Goal: Information Seeking & Learning: Compare options

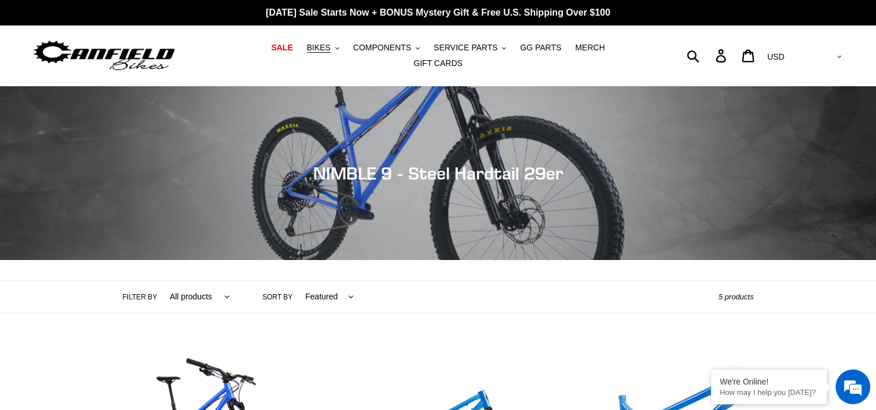
scroll to position [174, 0]
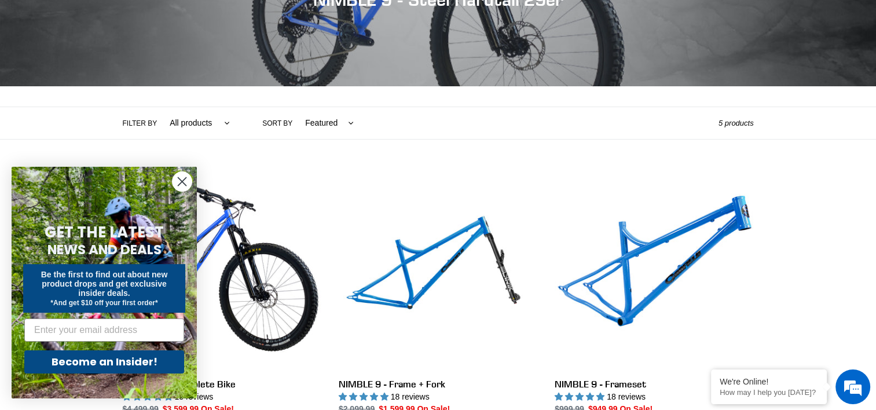
click at [182, 176] on circle "Close dialog" at bounding box center [181, 181] width 19 height 19
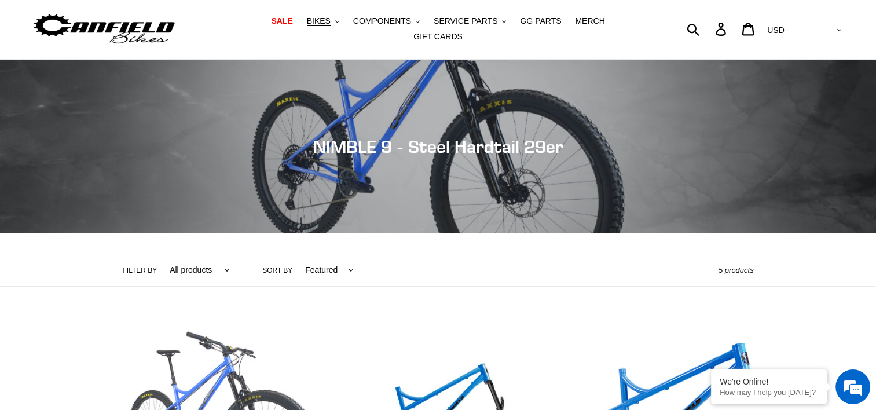
scroll to position [0, 0]
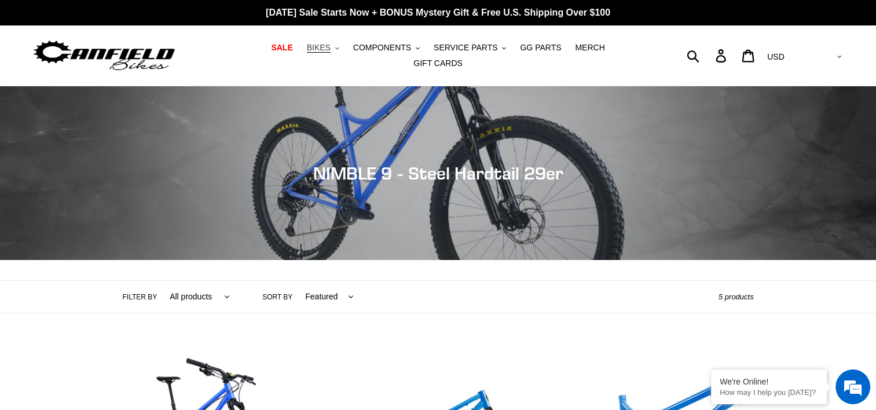
click at [307, 50] on span "BIKES" at bounding box center [319, 48] width 24 height 10
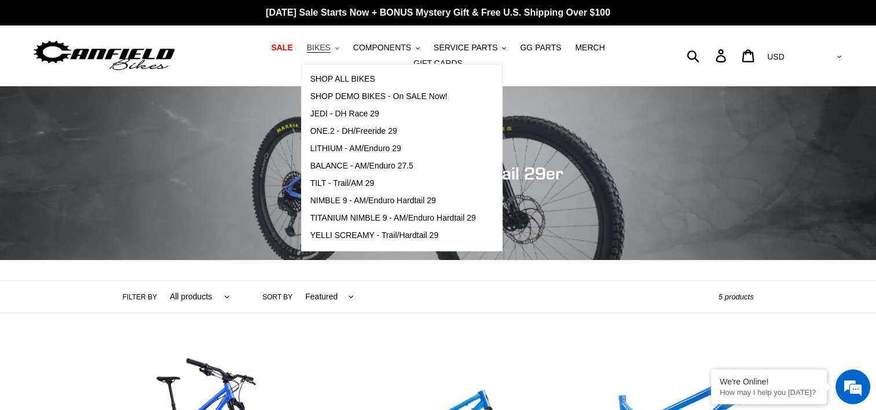
click at [307, 50] on span "BIKES" at bounding box center [319, 48] width 24 height 10
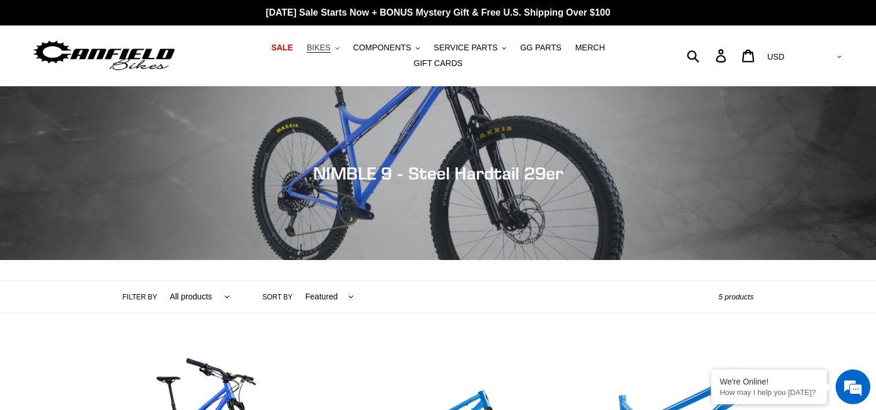
click at [307, 50] on span "BIKES" at bounding box center [319, 48] width 24 height 10
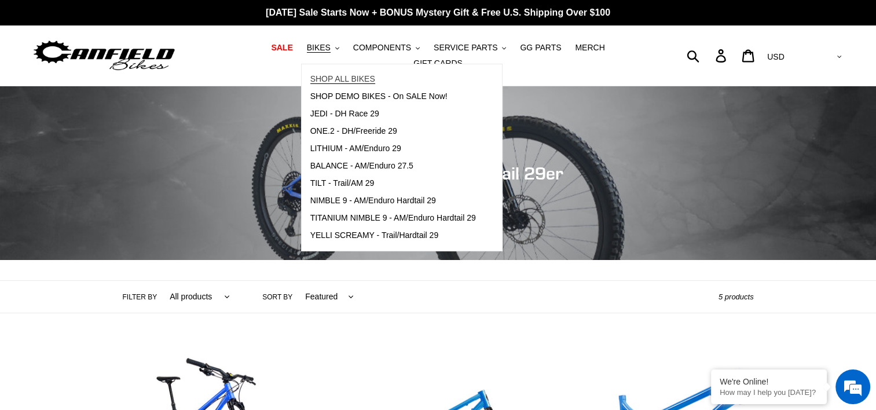
click at [321, 82] on span "SHOP ALL BIKES" at bounding box center [342, 79] width 65 height 10
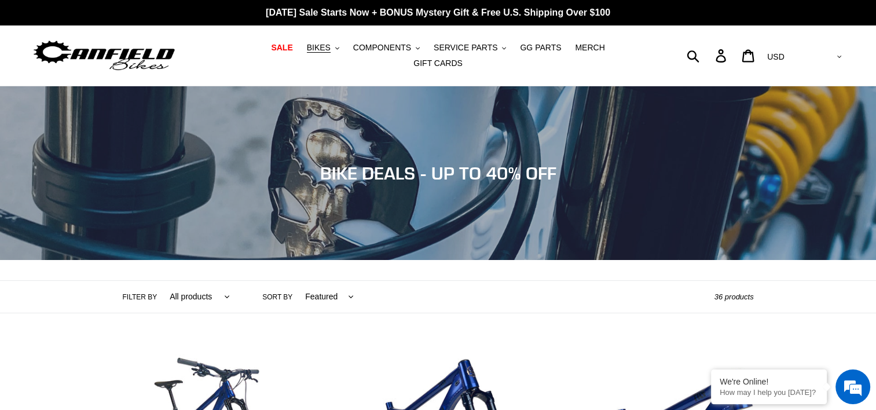
click at [149, 47] on img at bounding box center [104, 56] width 145 height 36
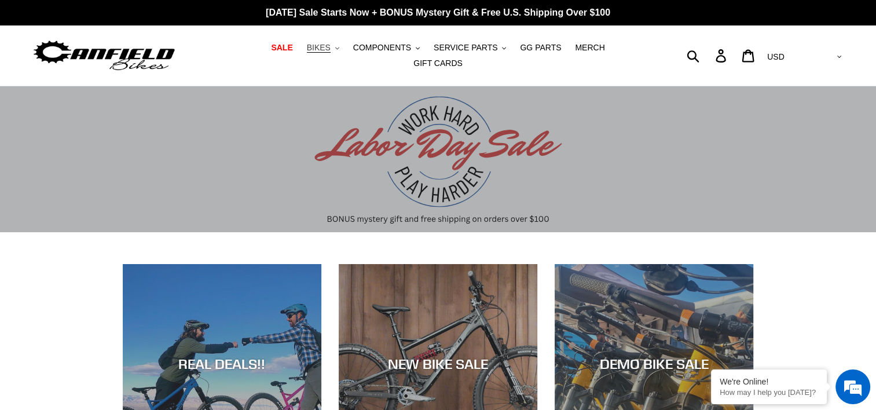
click at [313, 53] on button "BIKES .cls-1{fill:#231f20}" at bounding box center [323, 48] width 44 height 16
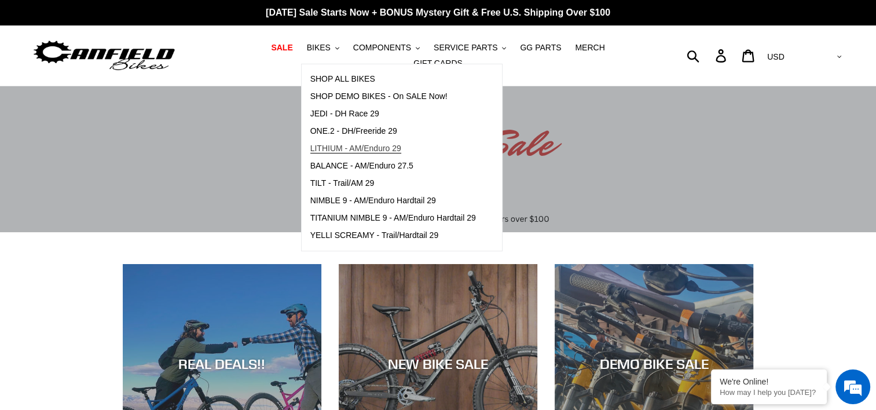
click at [328, 153] on span "LITHIUM - AM/Enduro 29" at bounding box center [355, 149] width 91 height 10
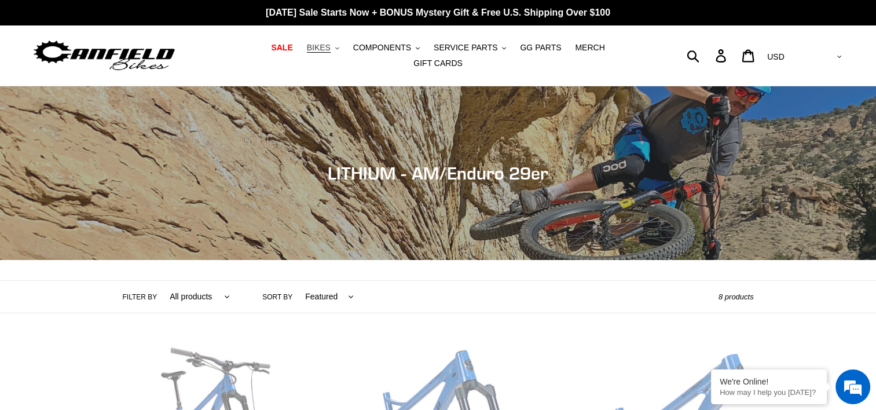
click at [314, 56] on button "BIKES .cls-1{fill:#231f20}" at bounding box center [323, 48] width 44 height 16
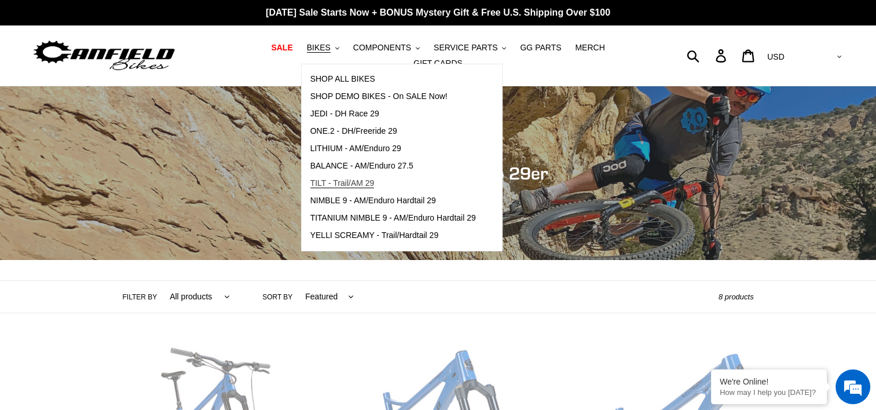
click at [336, 188] on span "TILT - Trail/AM 29" at bounding box center [342, 183] width 64 height 10
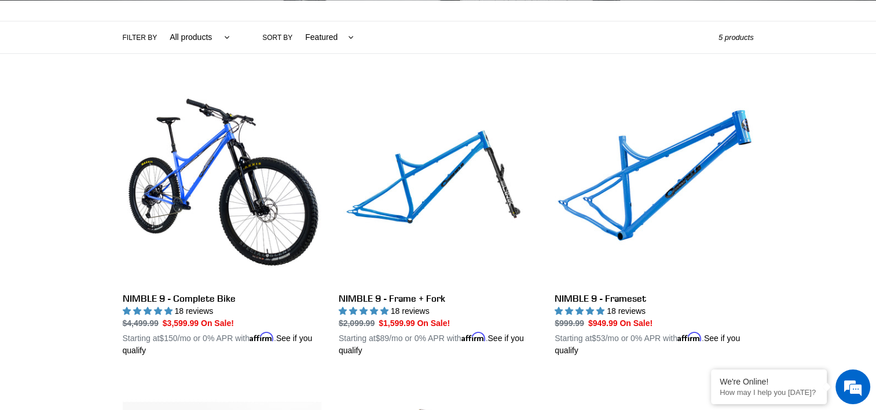
scroll to position [201, 0]
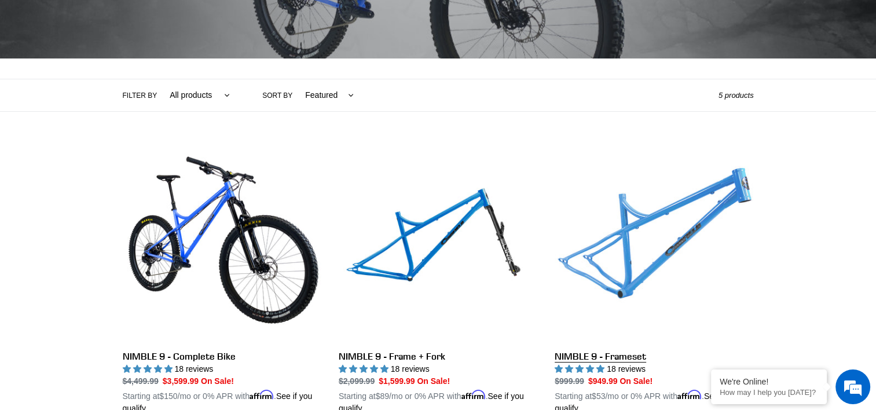
click at [685, 220] on link "NIMBLE 9 - Frameset" at bounding box center [653, 279] width 199 height 271
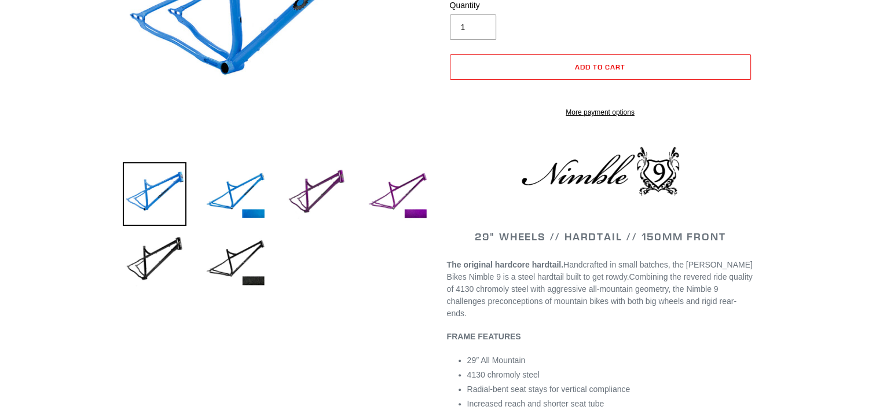
scroll to position [289, 0]
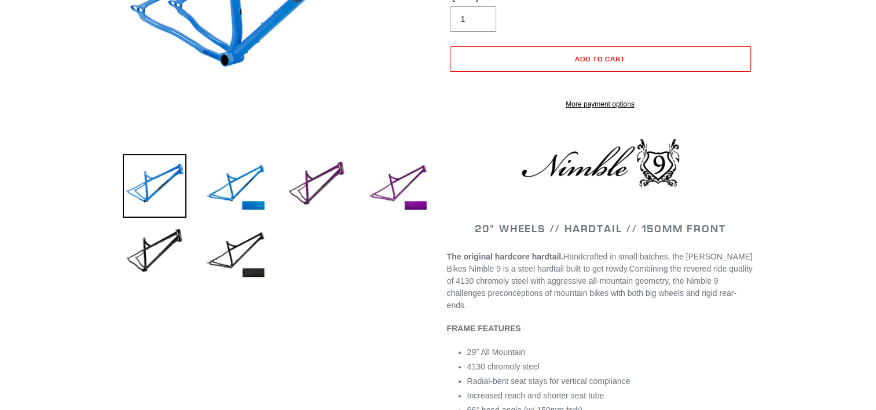
select select "highest-rating"
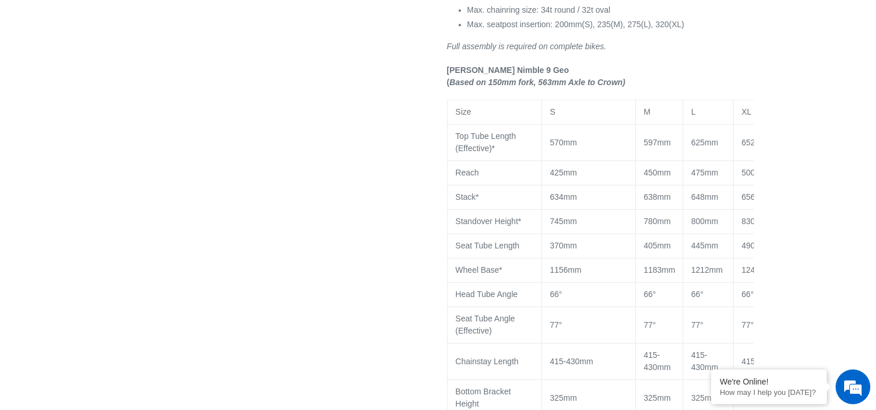
scroll to position [926, 0]
